Goal: Navigation & Orientation: Find specific page/section

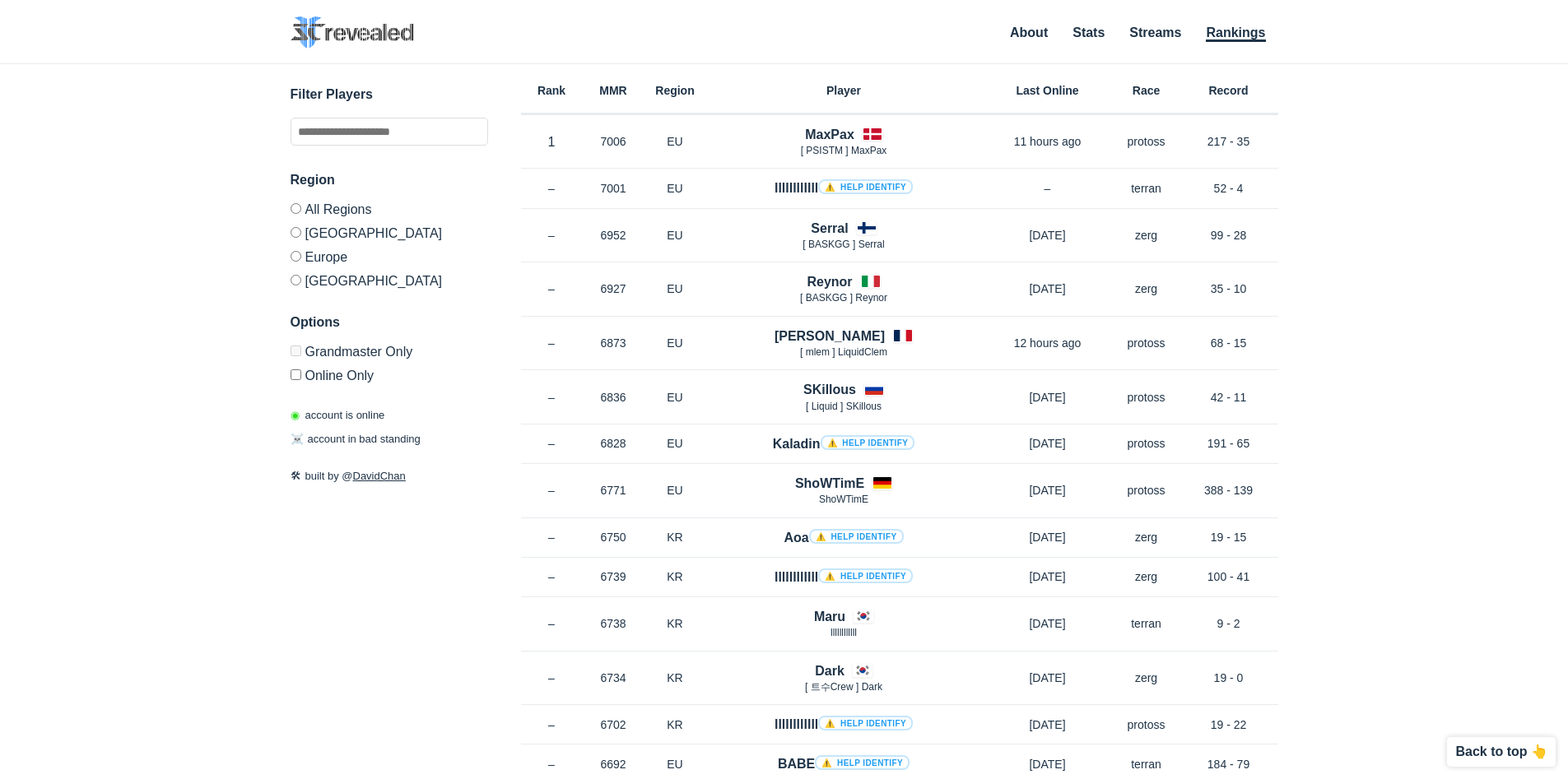
click at [332, 373] on label "Online Only" at bounding box center [389, 373] width 197 height 20
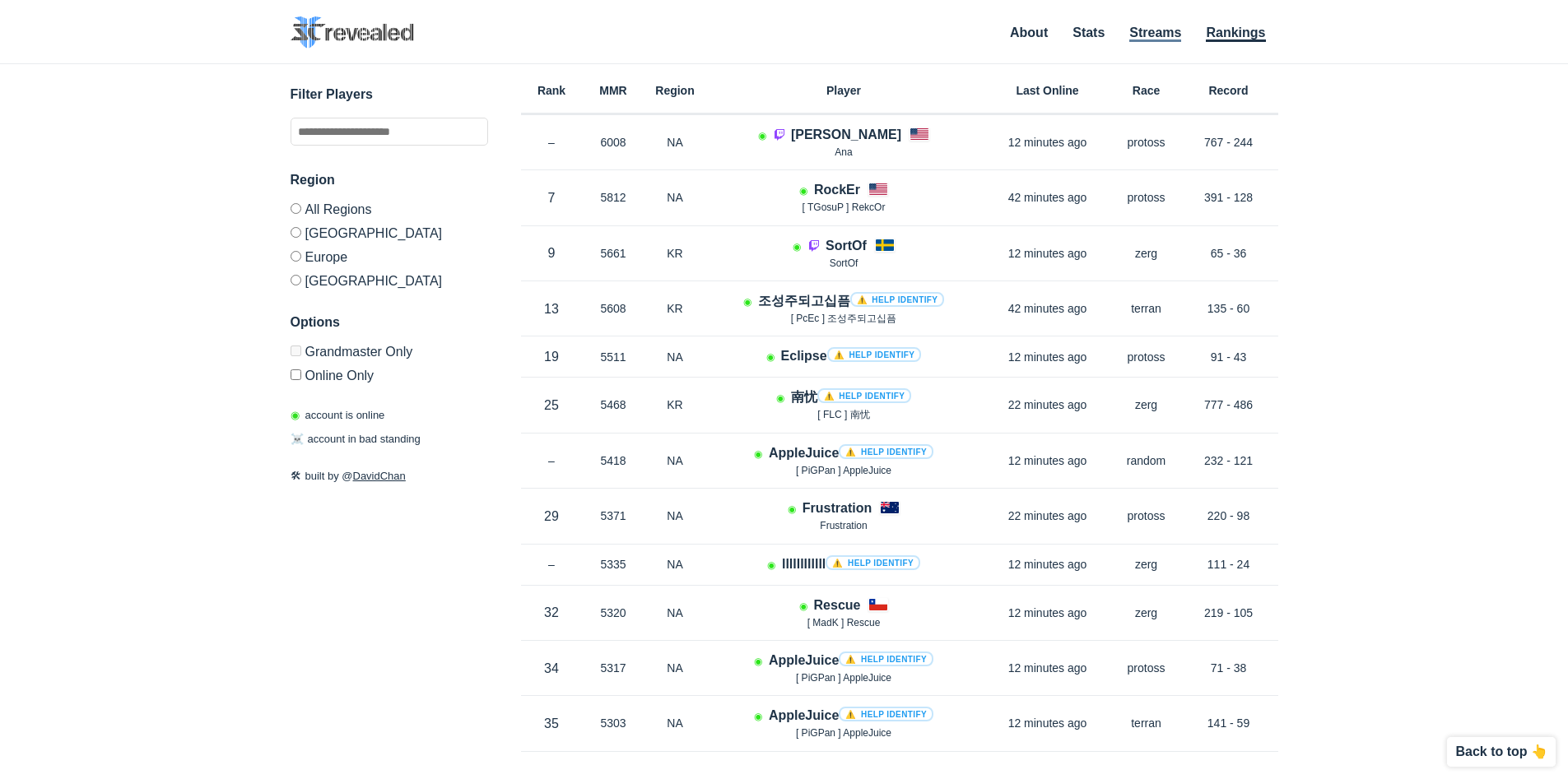
click at [1169, 34] on link "Streams" at bounding box center [1155, 33] width 52 height 17
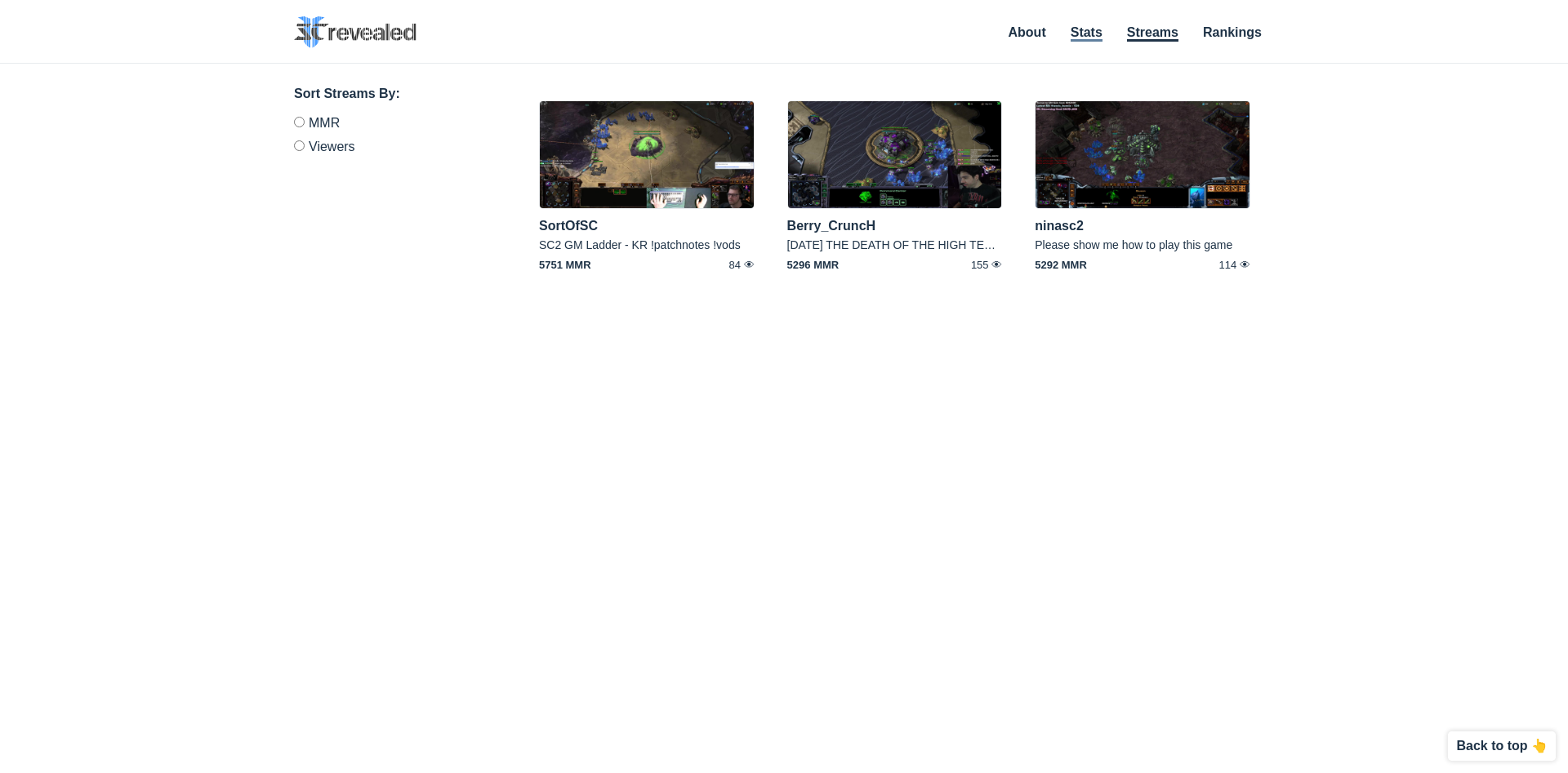
click at [1093, 30] on link "Stats" at bounding box center [1086, 33] width 32 height 16
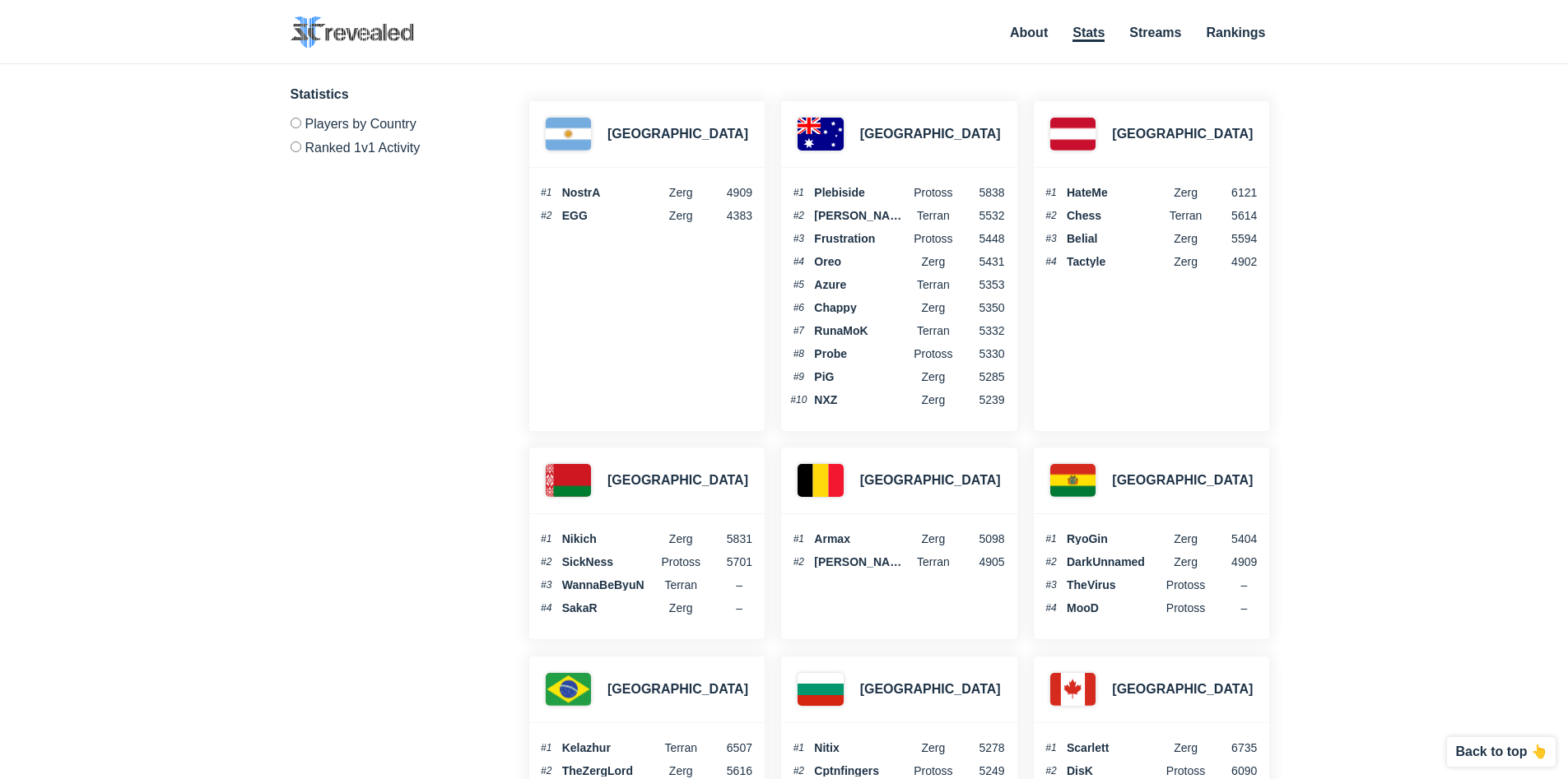
click at [1163, 44] on li "Streams" at bounding box center [1155, 35] width 52 height 18
click at [1166, 37] on link "Streams" at bounding box center [1155, 33] width 52 height 17
